Goal: Information Seeking & Learning: Learn about a topic

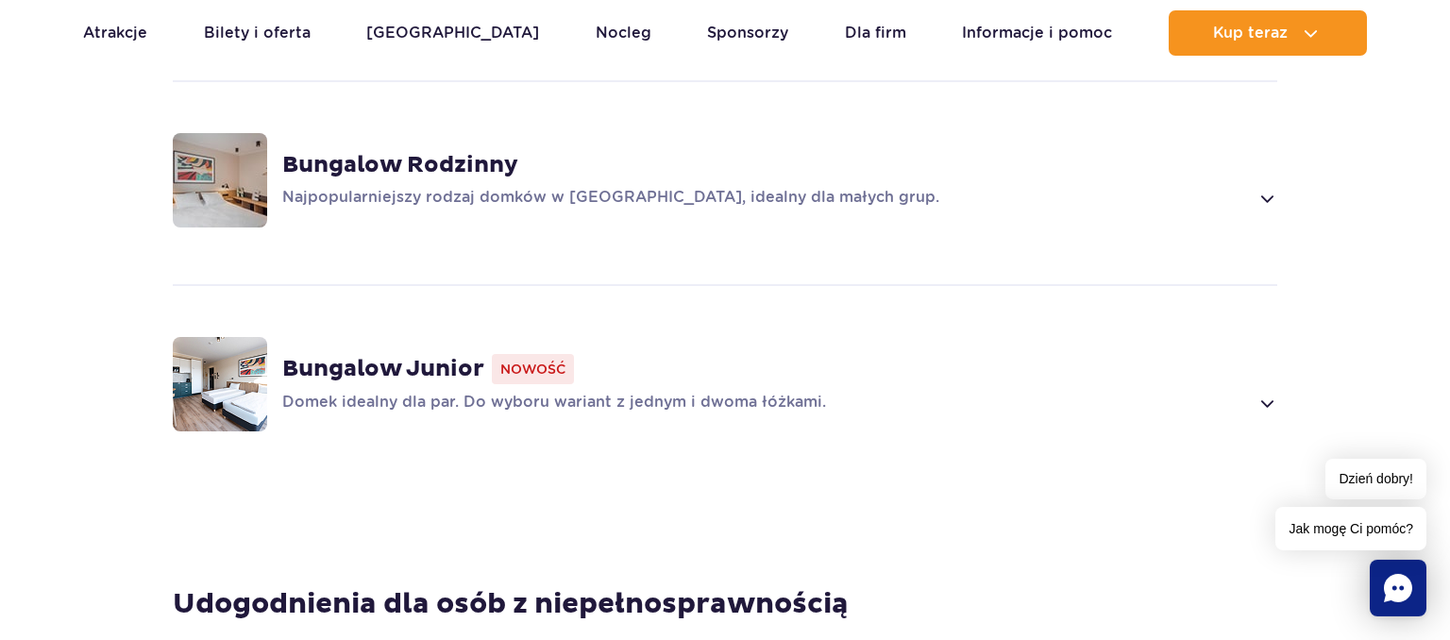
scroll to position [1595, 0]
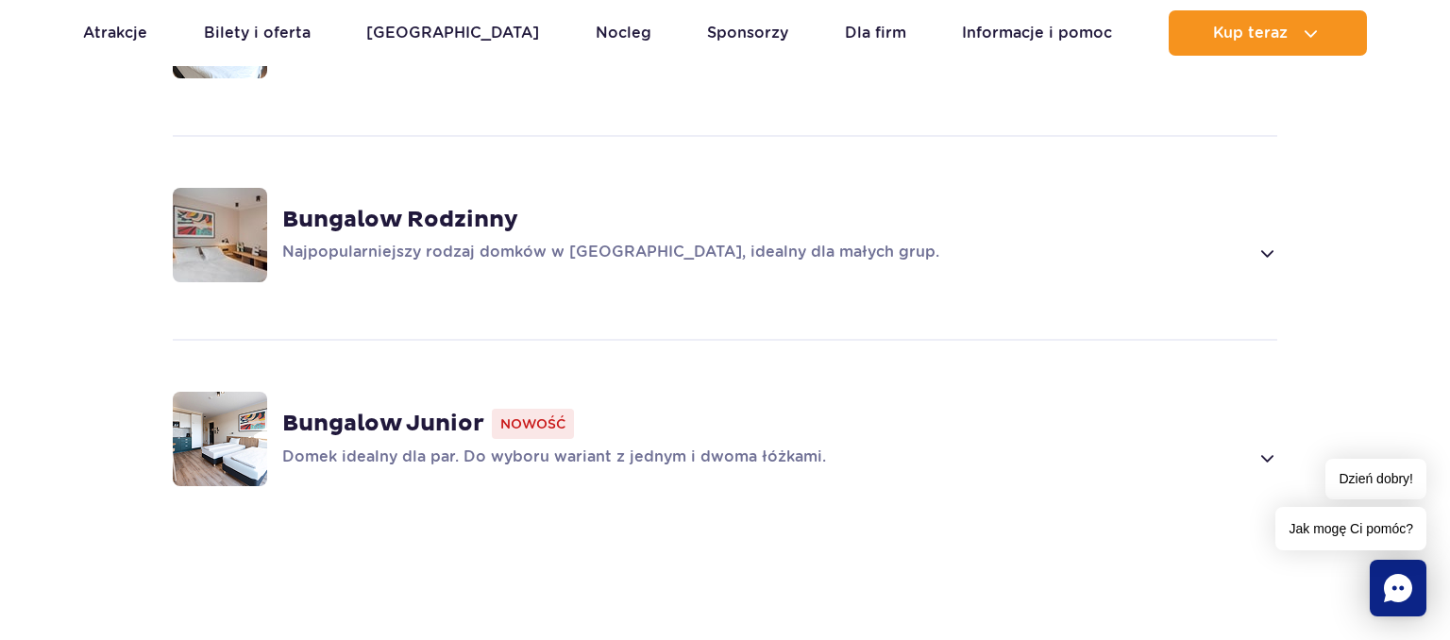
click at [239, 408] on img at bounding box center [220, 439] width 94 height 94
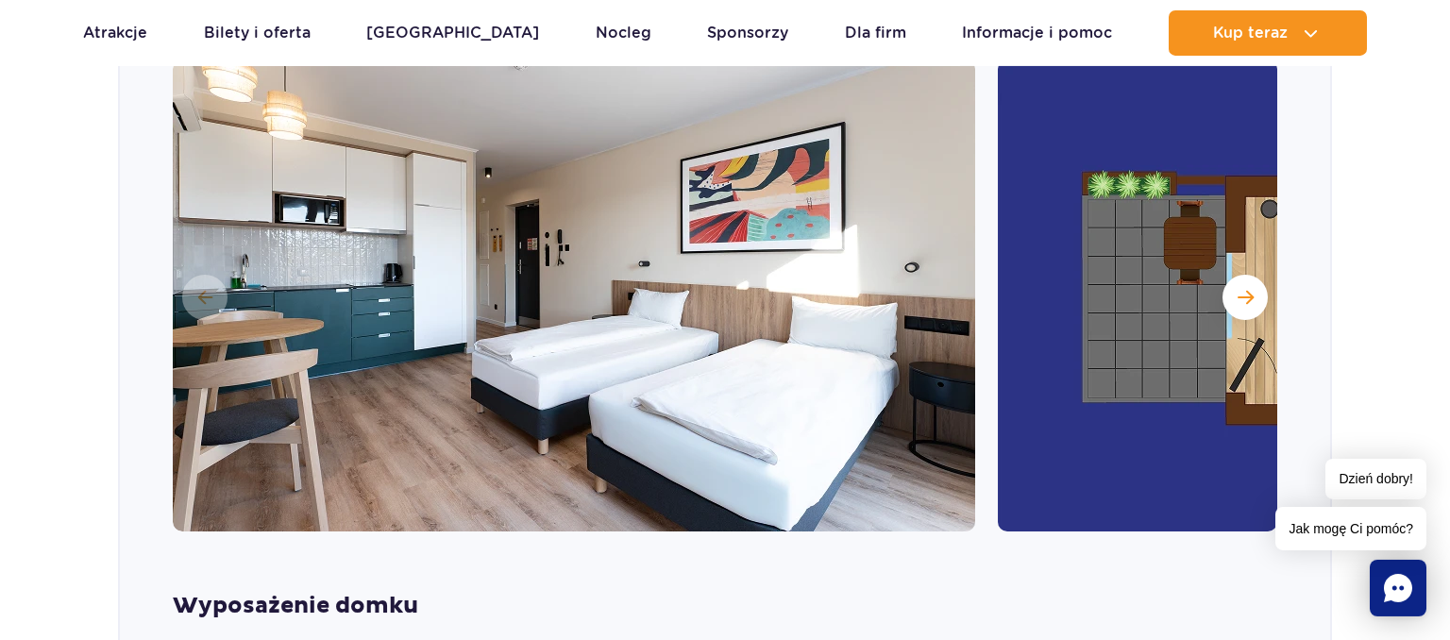
scroll to position [2113, 0]
click at [1245, 290] on span "Następny slajd" at bounding box center [1246, 298] width 16 height 17
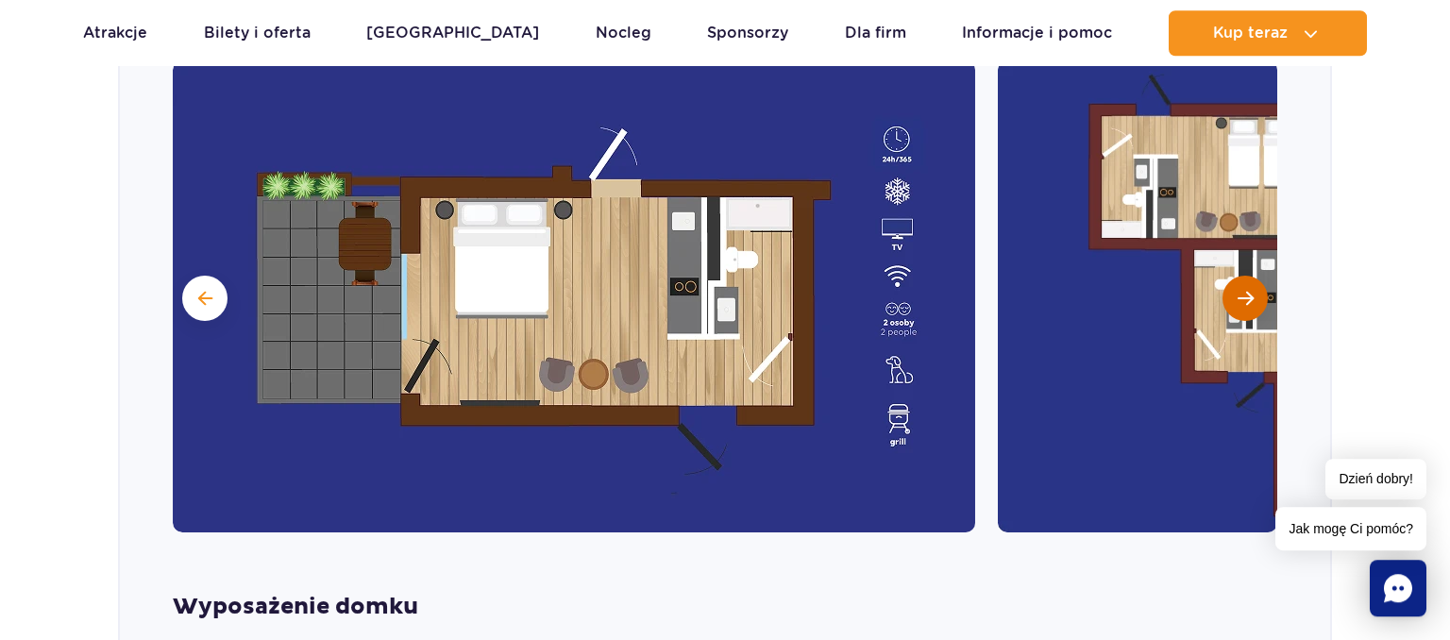
click at [1245, 290] on span "Następny slajd" at bounding box center [1246, 298] width 16 height 17
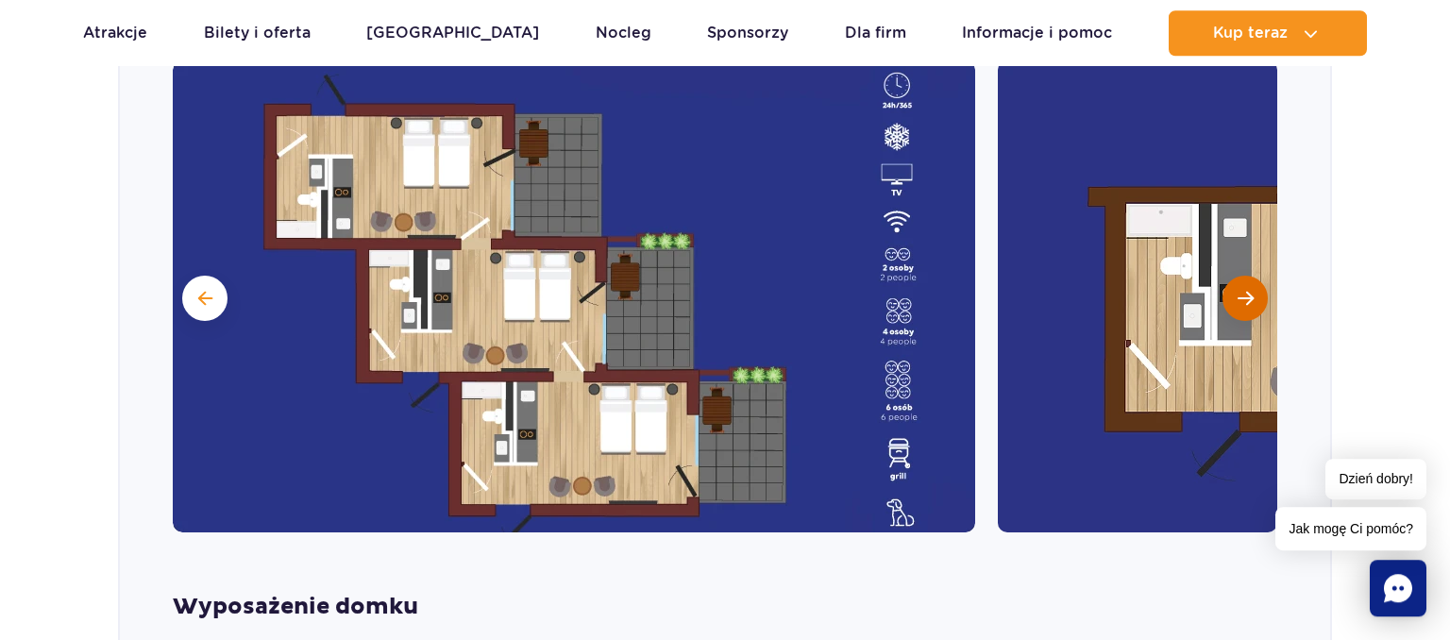
click at [1245, 290] on span "Następny slajd" at bounding box center [1246, 298] width 16 height 17
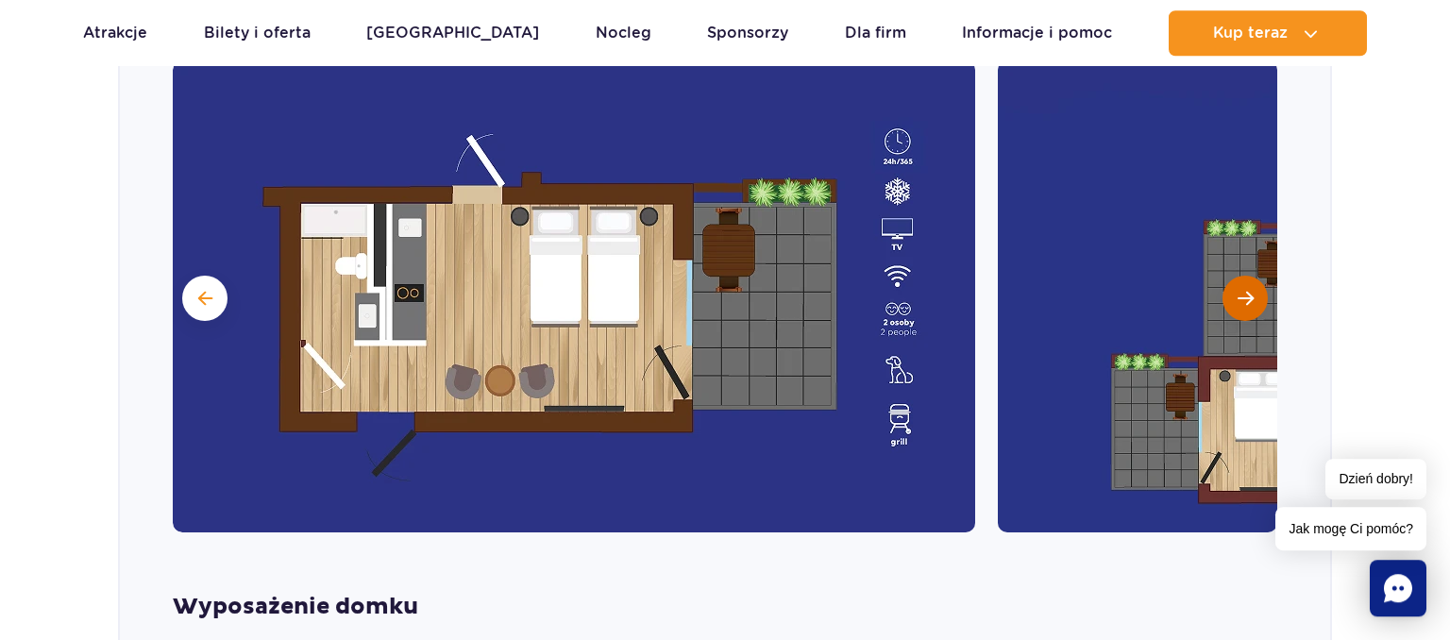
click at [1245, 290] on span "Następny slajd" at bounding box center [1246, 298] width 16 height 17
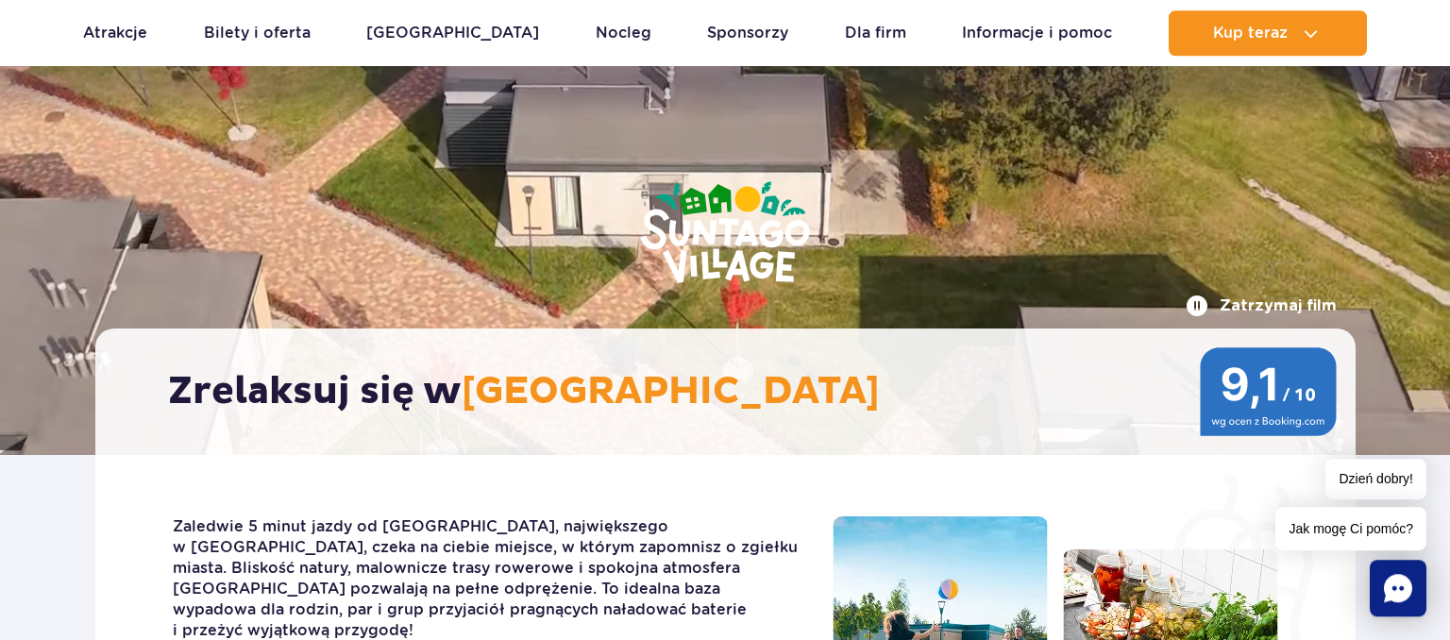
scroll to position [0, 0]
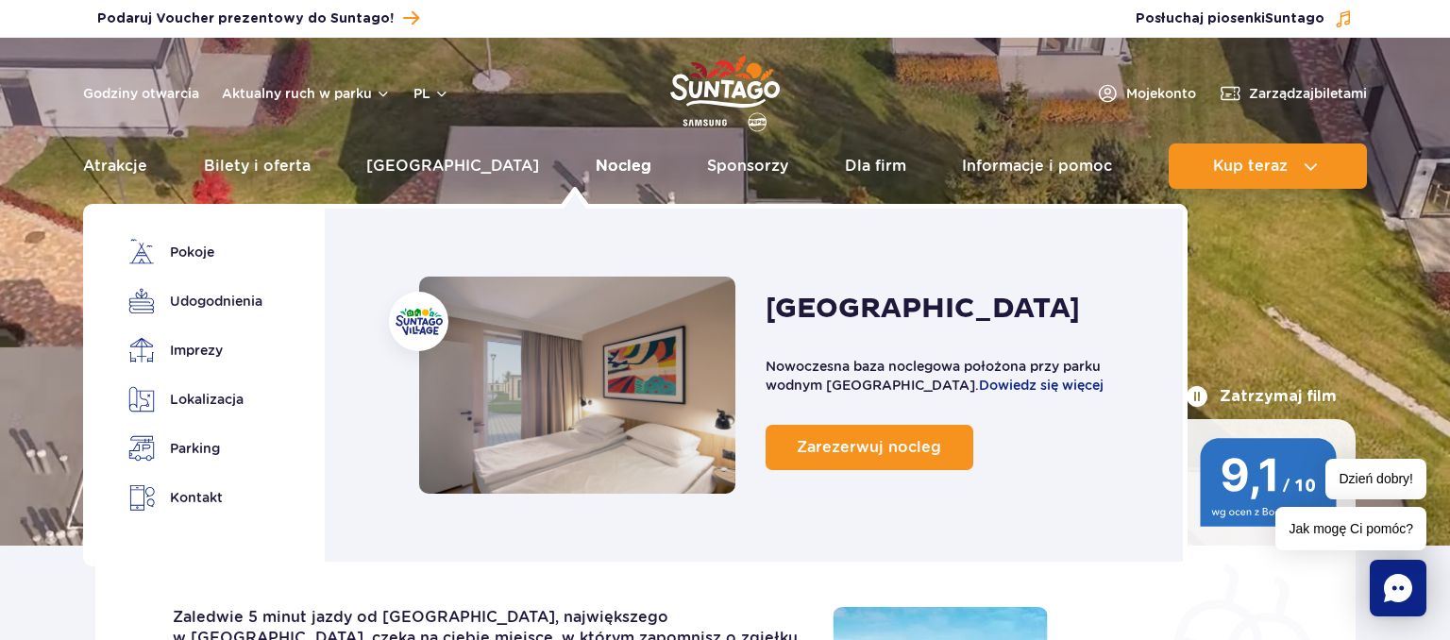
click at [596, 163] on link "Nocleg" at bounding box center [624, 166] width 56 height 45
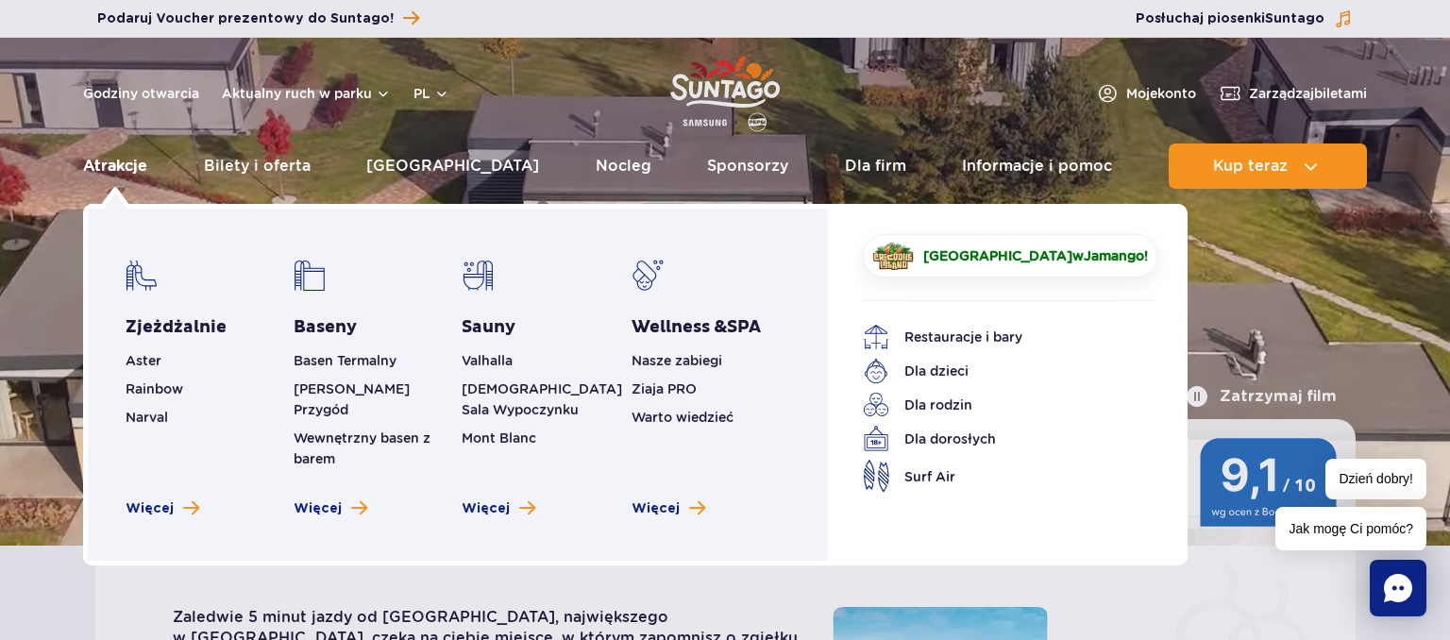
click at [119, 171] on link "Atrakcje" at bounding box center [115, 166] width 64 height 45
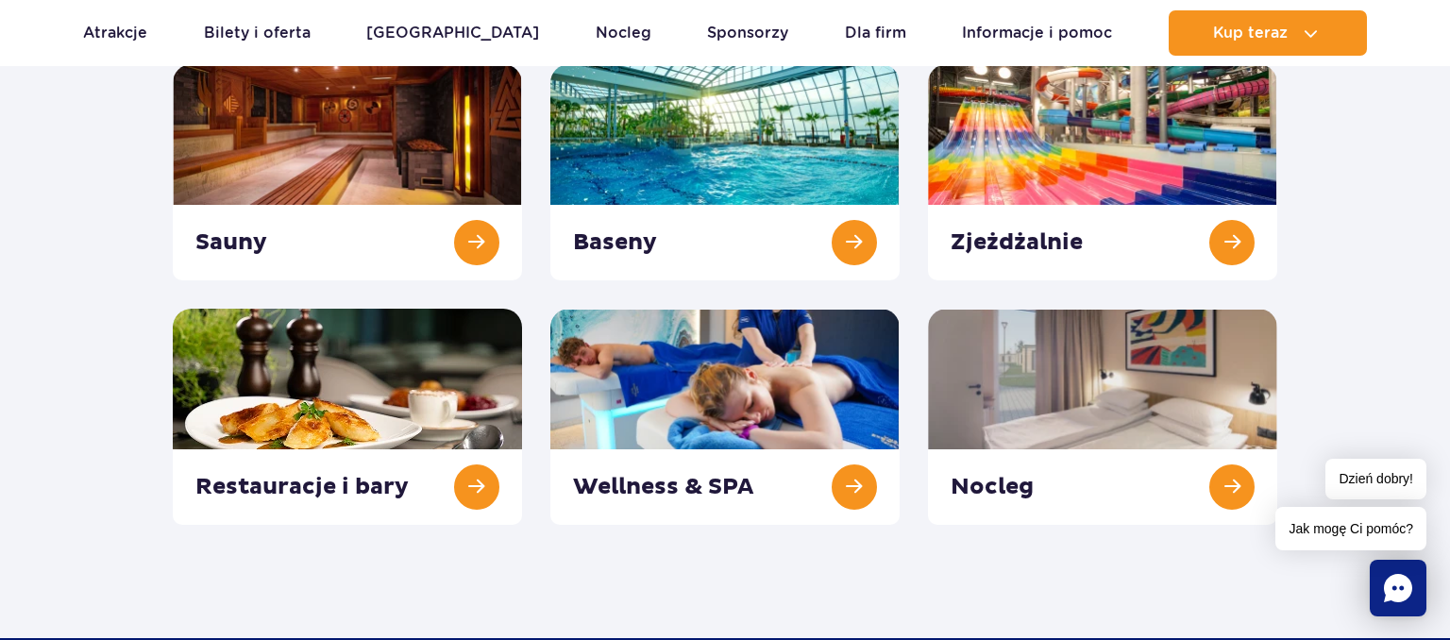
scroll to position [199, 0]
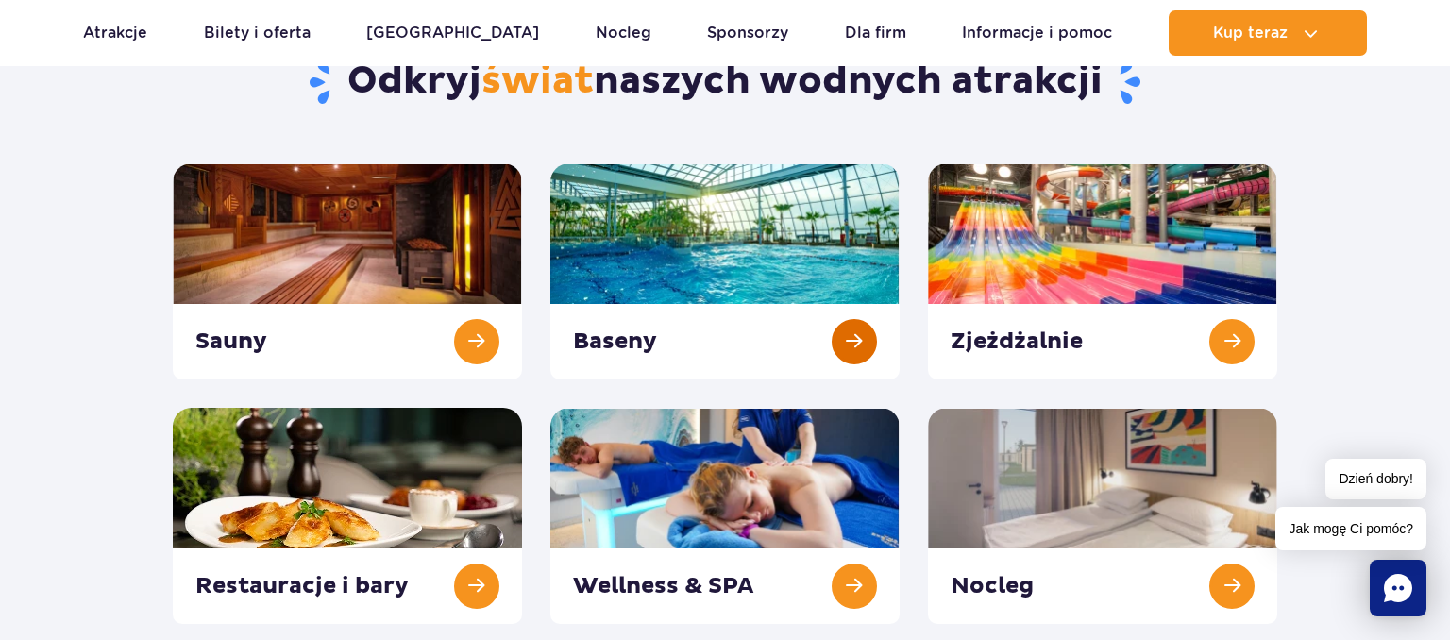
click at [670, 236] on link at bounding box center [725, 271] width 349 height 216
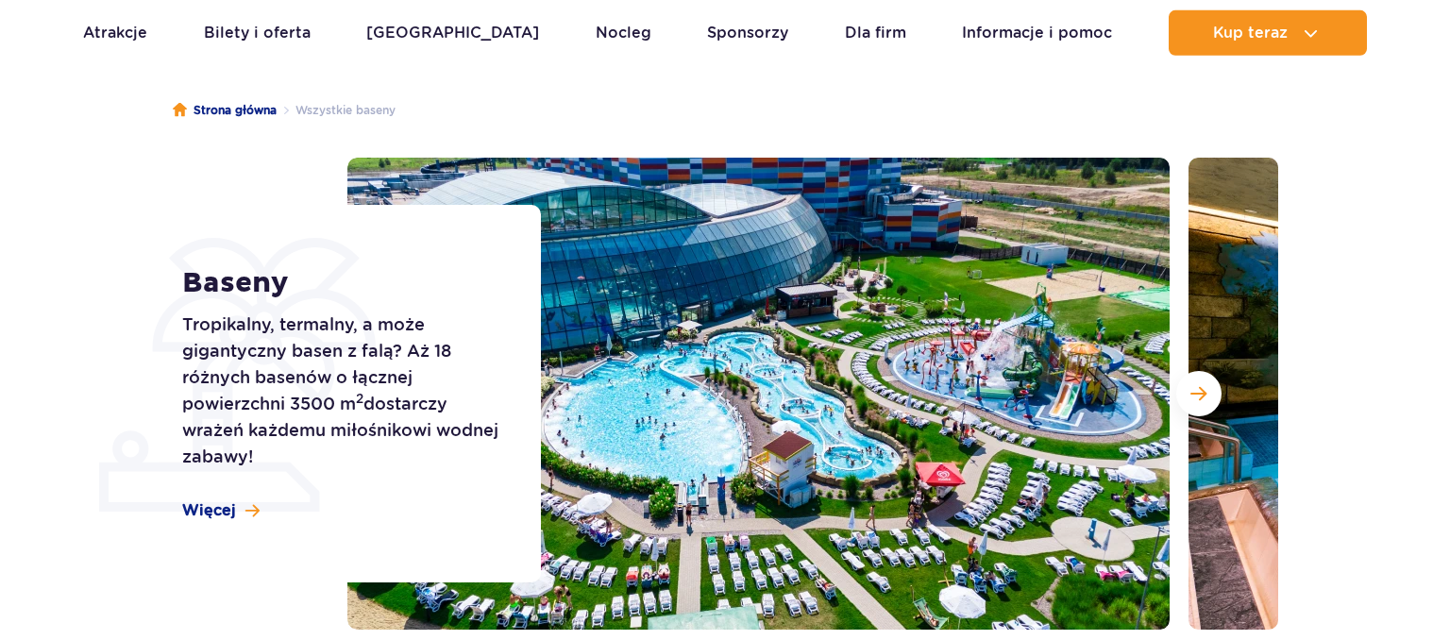
scroll to position [199, 0]
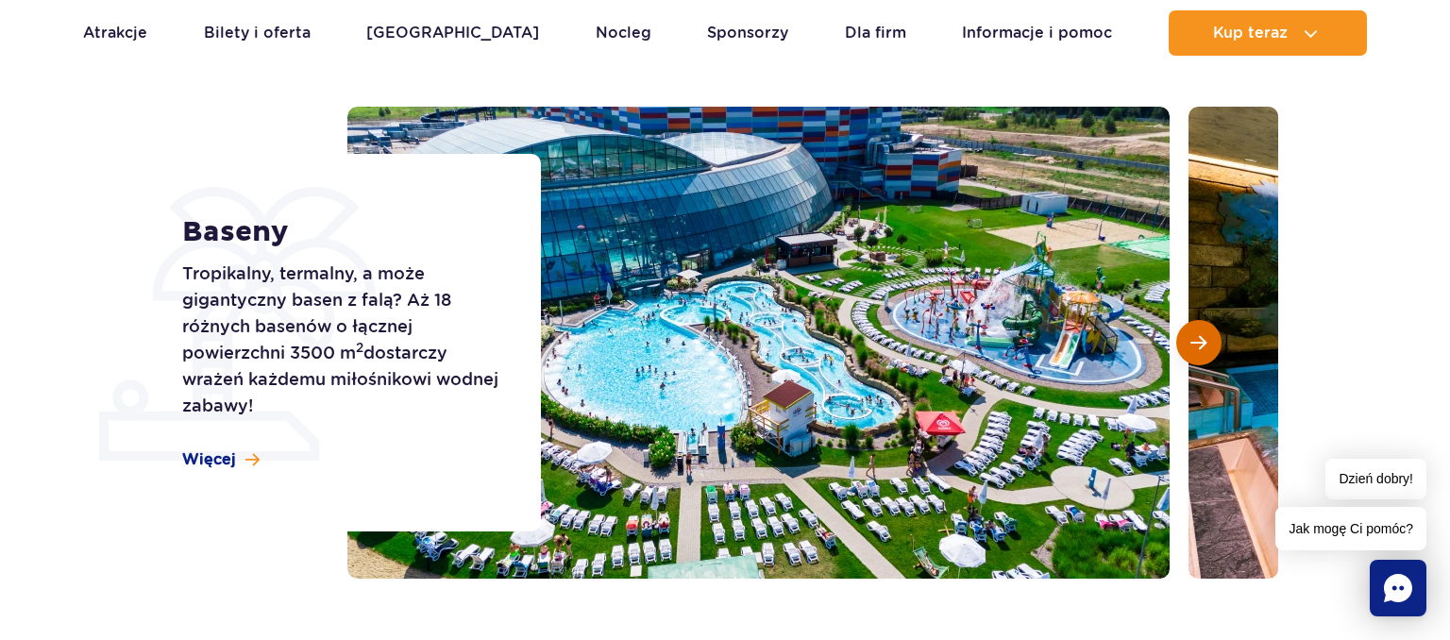
click at [1221, 343] on button "Następny slajd" at bounding box center [1199, 342] width 45 height 45
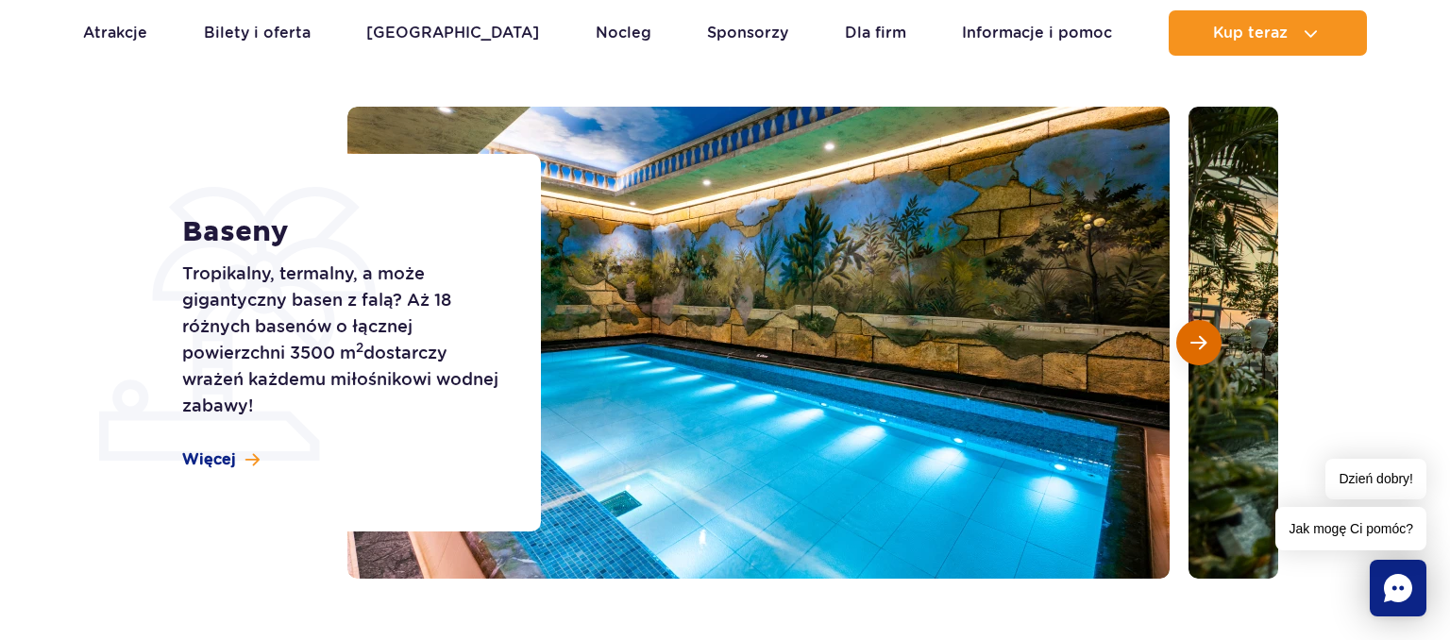
click at [1221, 343] on button "Następny slajd" at bounding box center [1199, 342] width 45 height 45
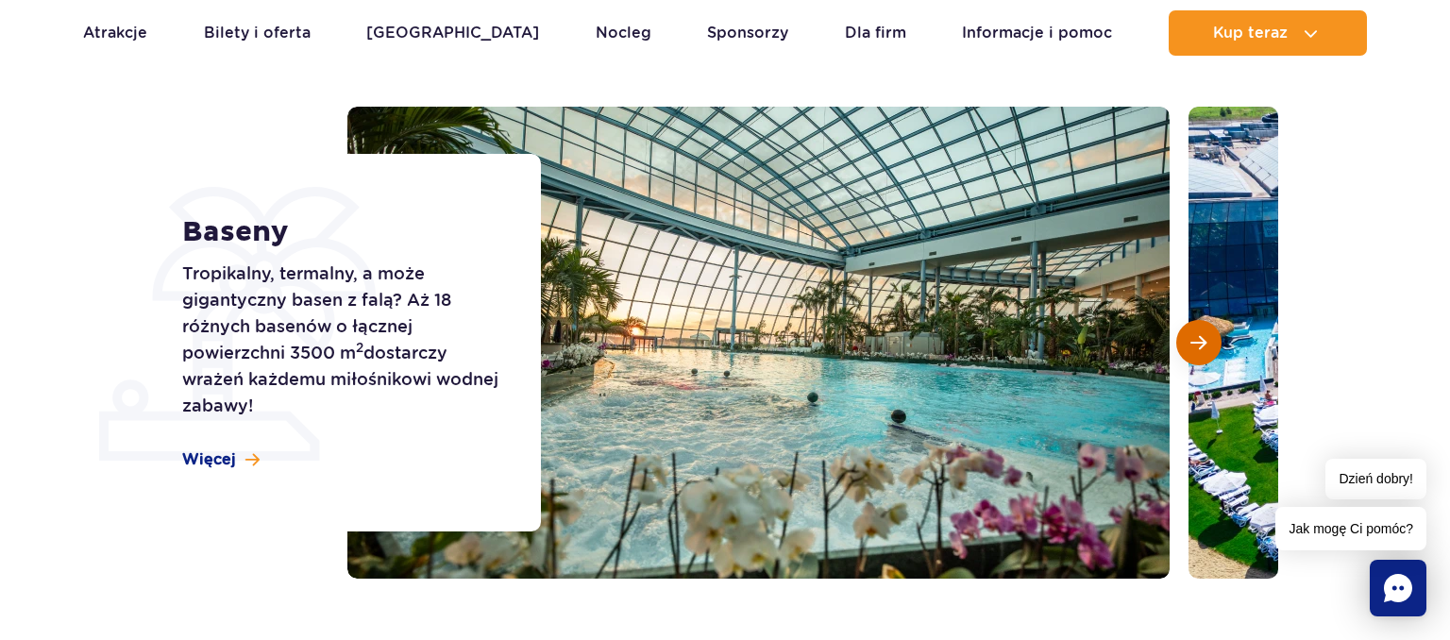
click at [1221, 343] on button "Następny slajd" at bounding box center [1199, 342] width 45 height 45
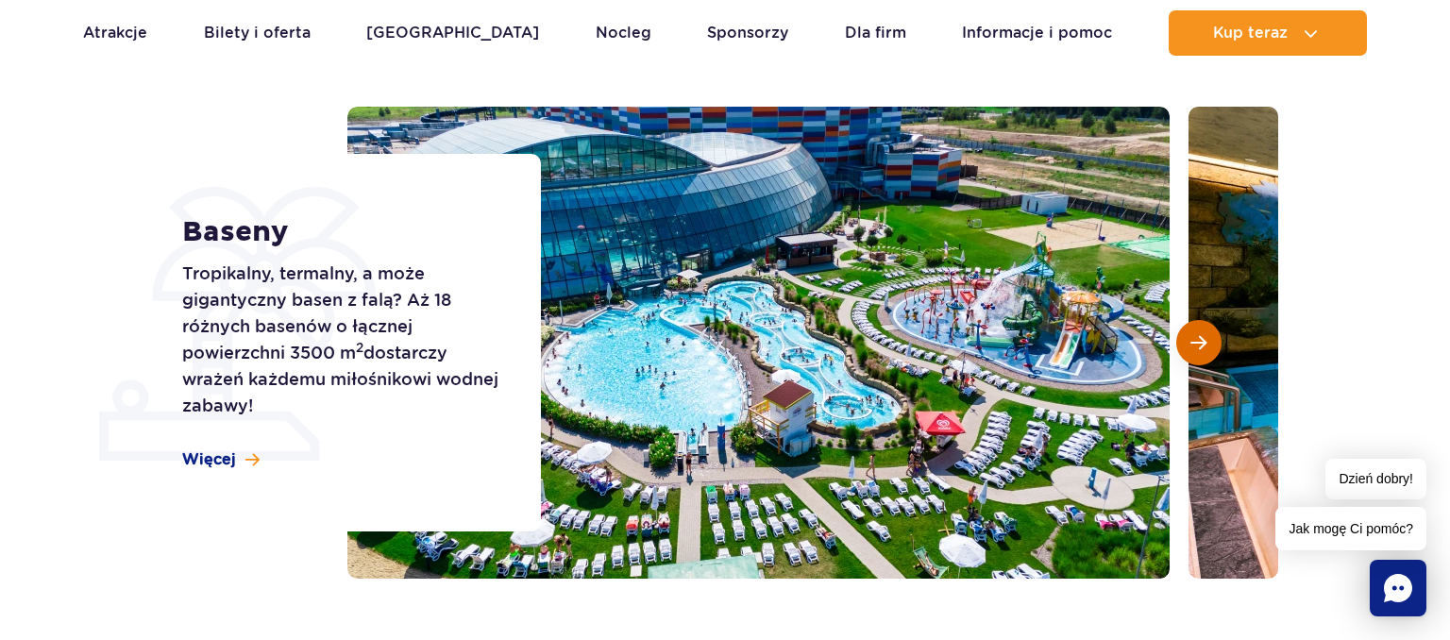
click at [1221, 343] on button "Następny slajd" at bounding box center [1199, 342] width 45 height 45
